Goal: Entertainment & Leisure: Consume media (video, audio)

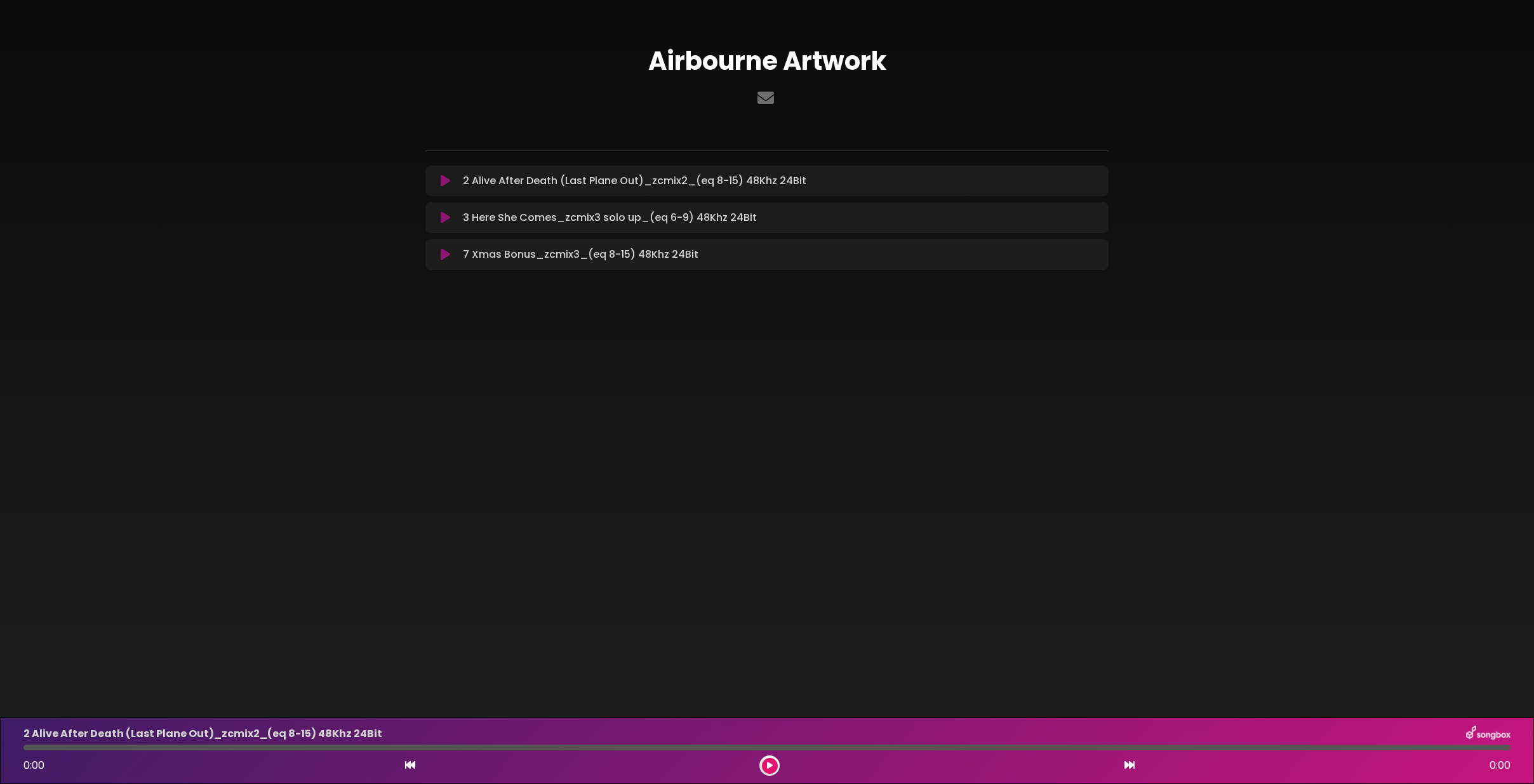
click at [443, 249] on icon at bounding box center [446, 254] width 10 height 12
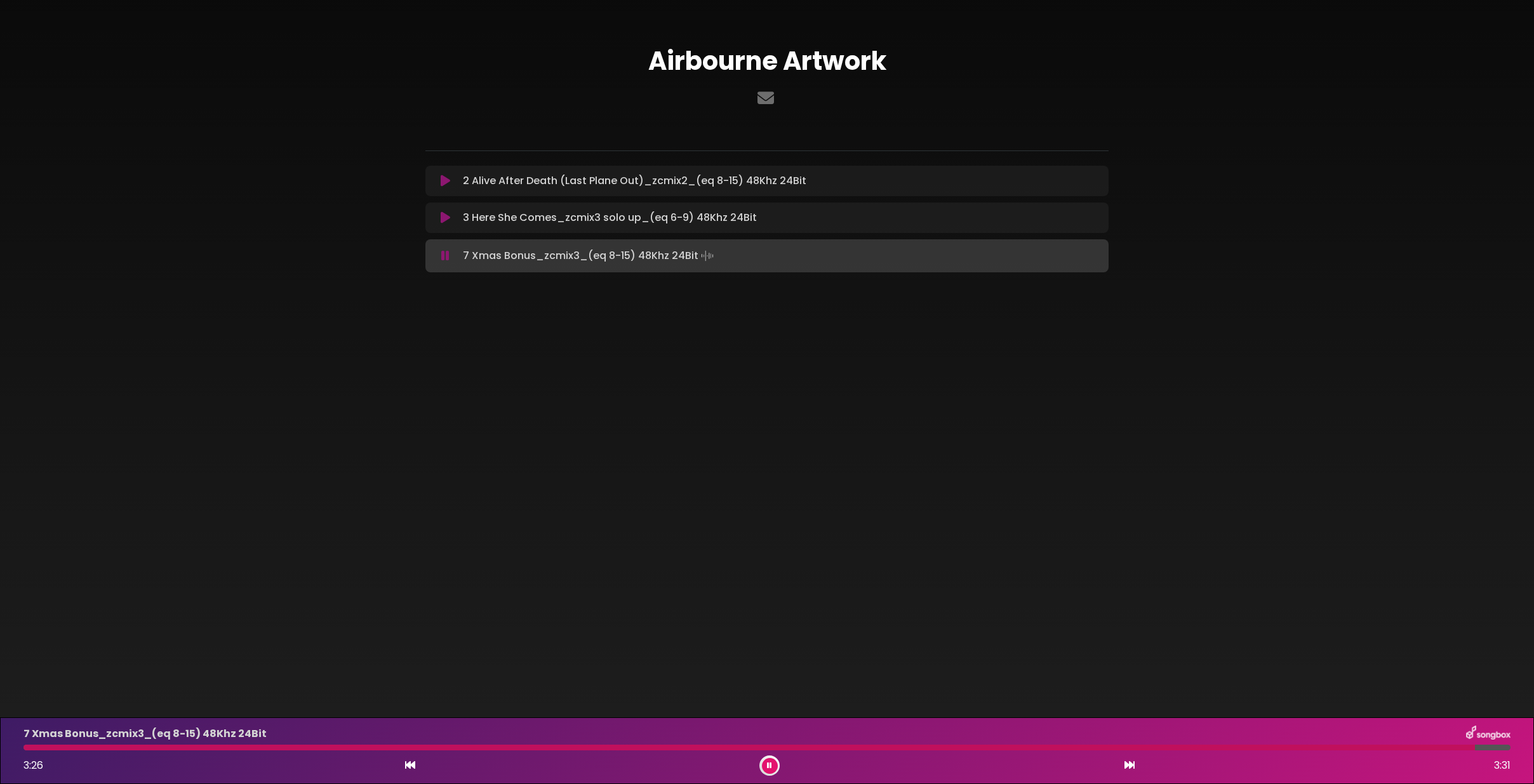
click at [444, 254] on icon at bounding box center [446, 256] width 8 height 12
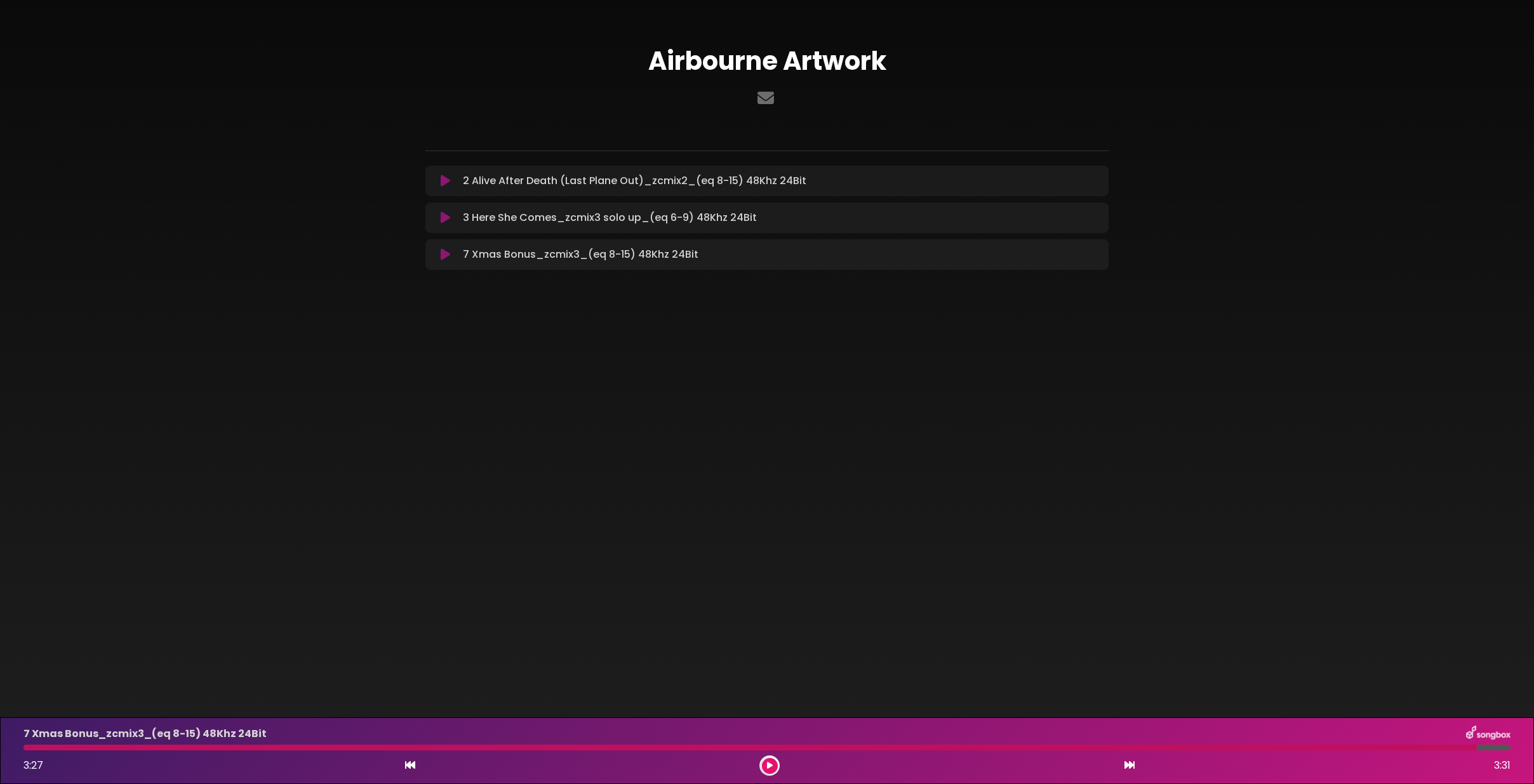
click at [443, 217] on icon at bounding box center [446, 217] width 10 height 12
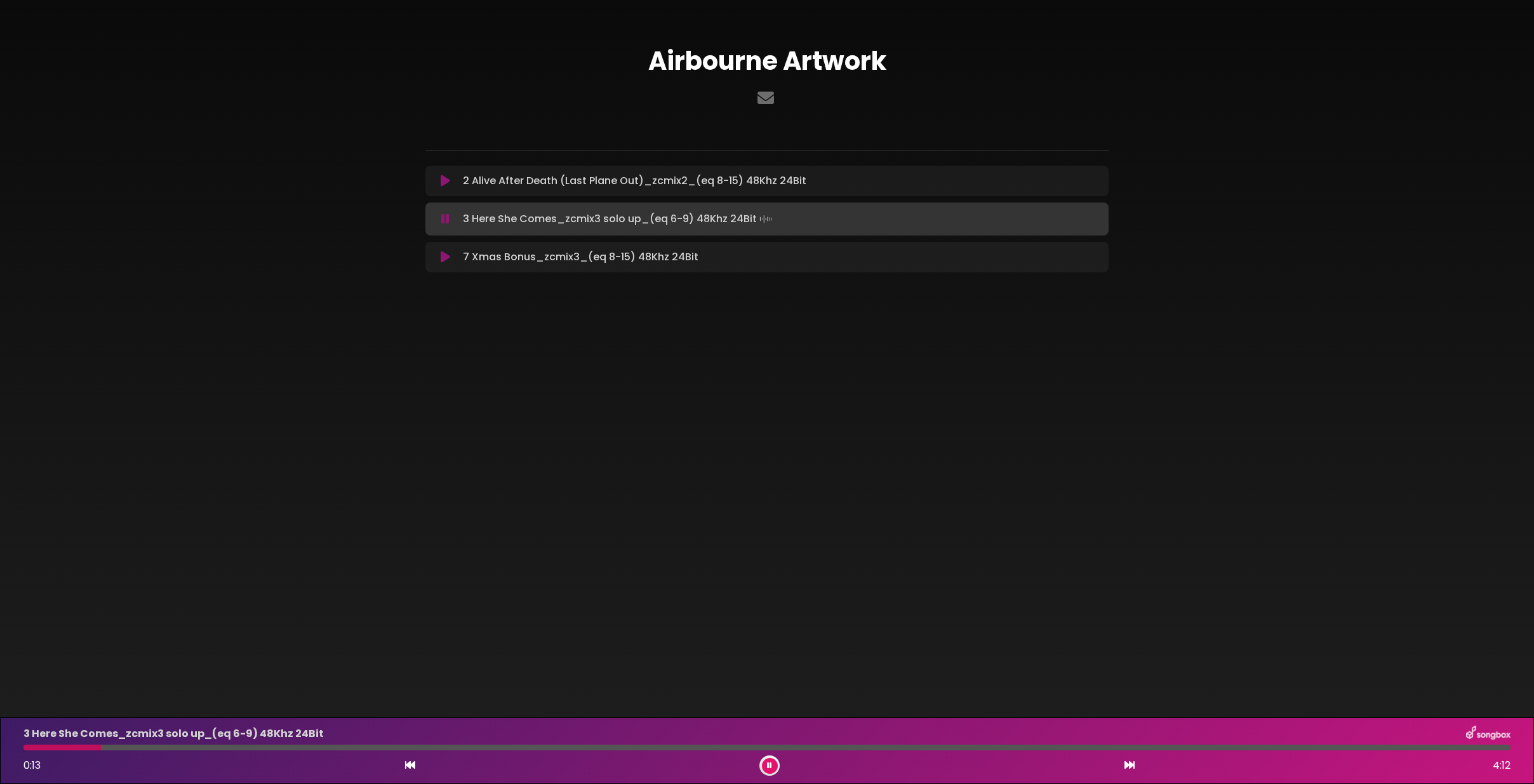
click at [443, 217] on icon at bounding box center [446, 219] width 8 height 12
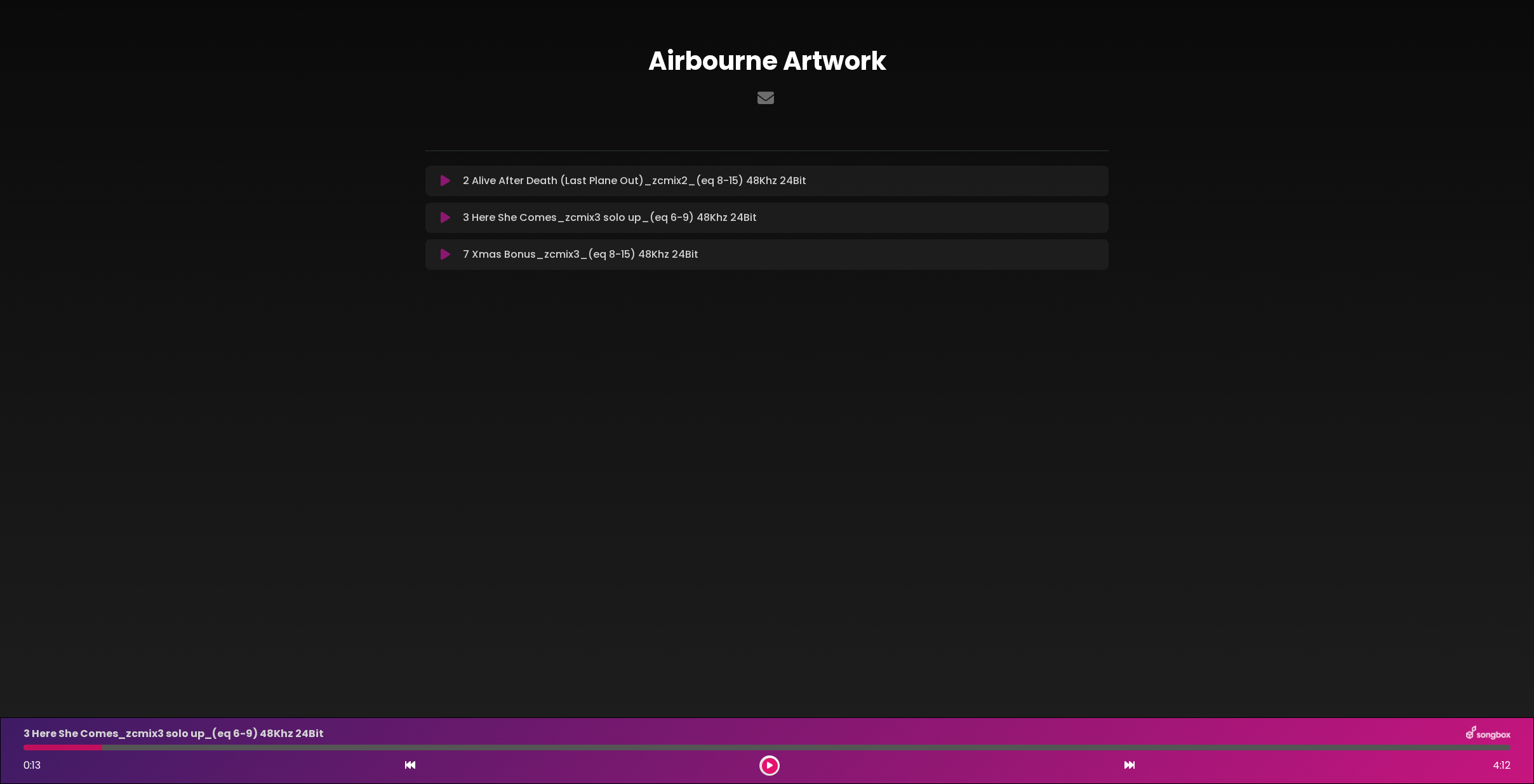
click at [442, 178] on icon at bounding box center [446, 181] width 10 height 12
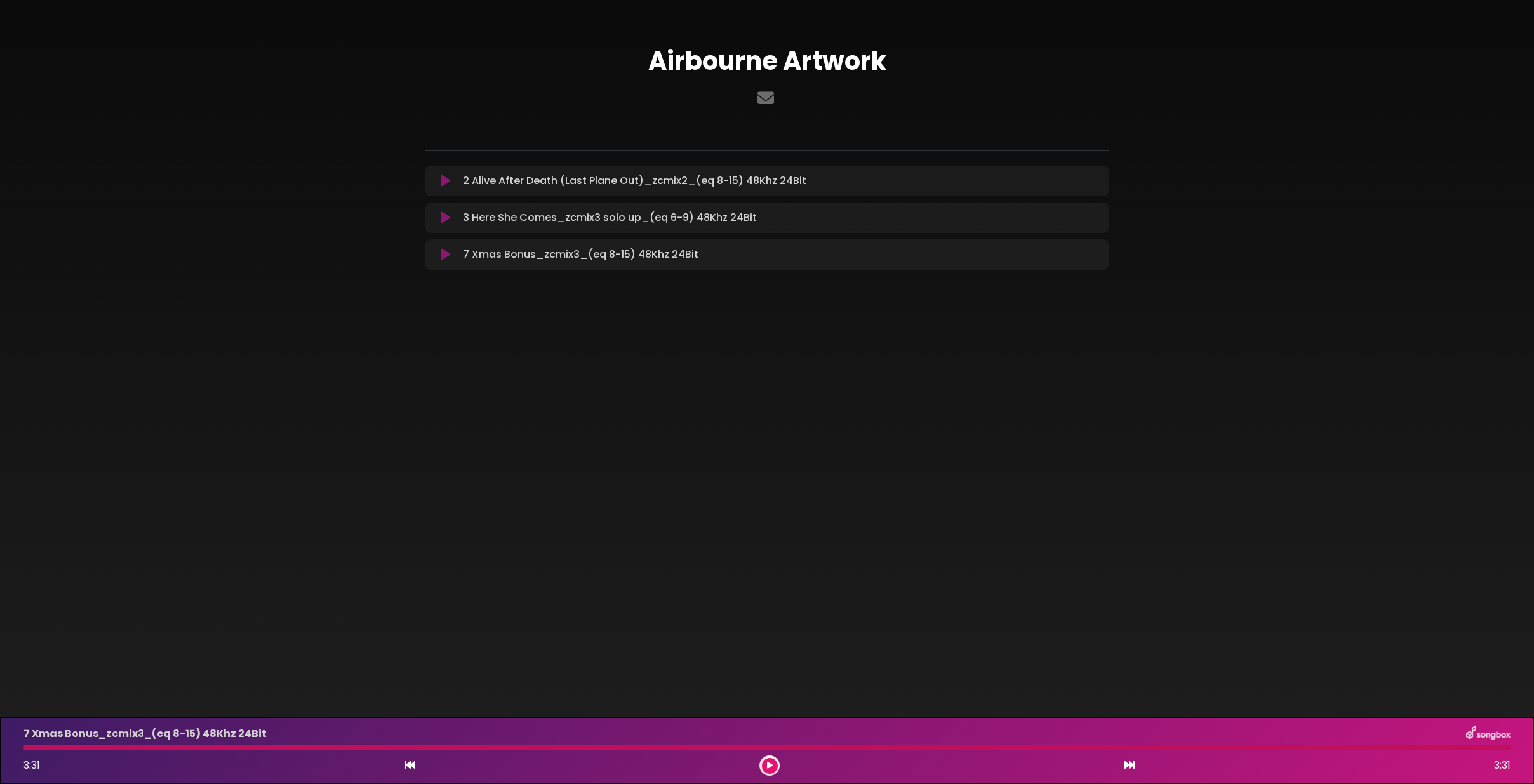
click at [443, 185] on icon at bounding box center [446, 181] width 10 height 12
click at [446, 176] on icon at bounding box center [446, 181] width 10 height 12
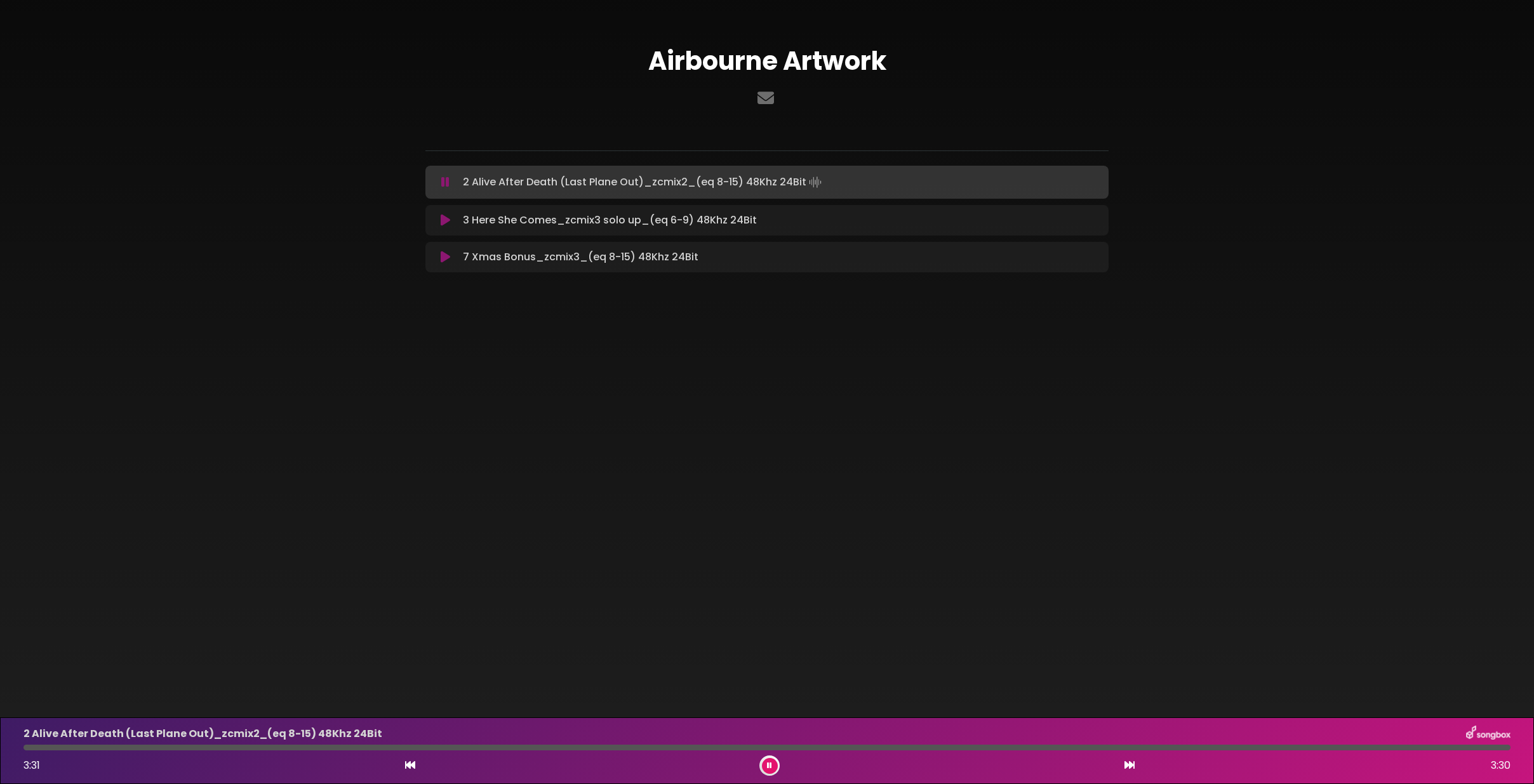
click at [447, 179] on icon at bounding box center [446, 182] width 8 height 12
